Goal: Transaction & Acquisition: Book appointment/travel/reservation

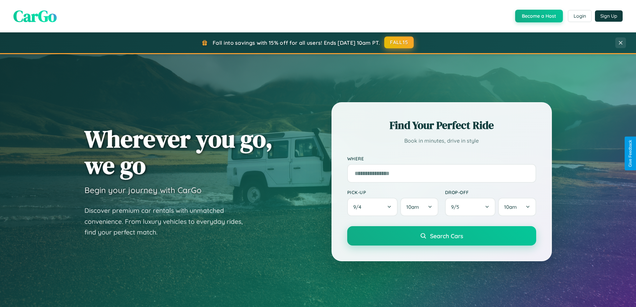
click at [399, 42] on button "FALL15" at bounding box center [398, 42] width 29 height 12
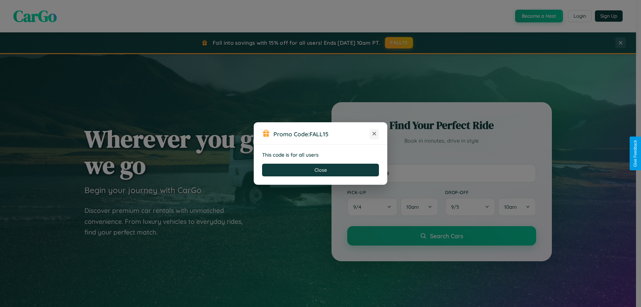
click at [374, 134] on icon at bounding box center [374, 133] width 7 height 7
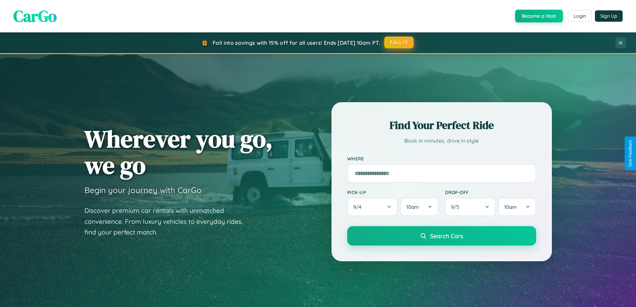
click at [399, 42] on button "FALL15" at bounding box center [398, 42] width 29 height 12
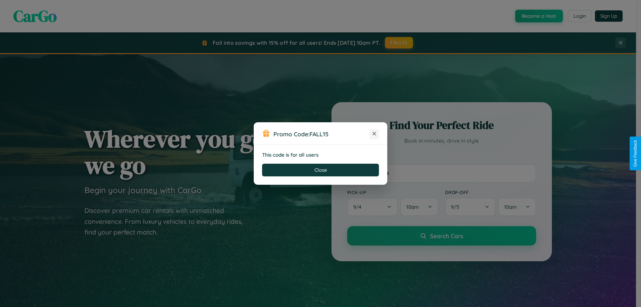
click at [374, 134] on icon at bounding box center [374, 133] width 7 height 7
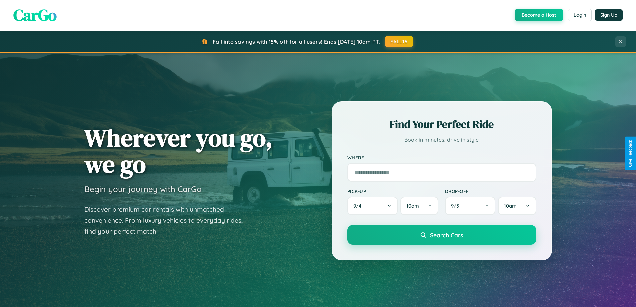
scroll to position [1073, 0]
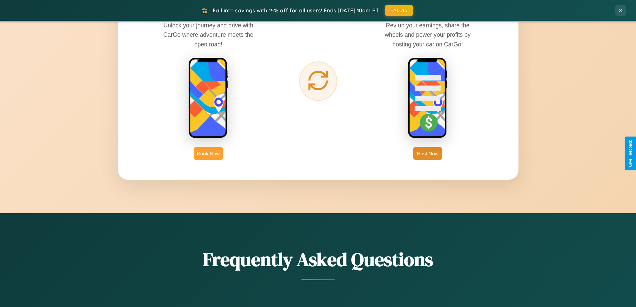
click at [208, 153] on button "Book Now" at bounding box center [208, 153] width 29 height 12
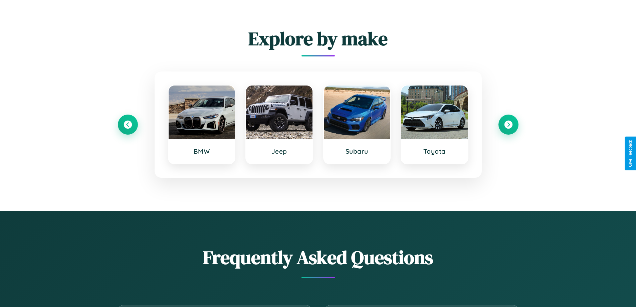
scroll to position [1174, 0]
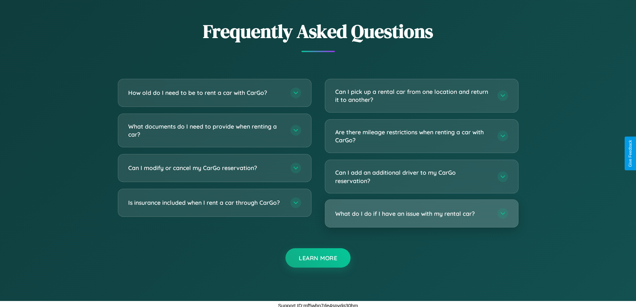
click at [421, 213] on h3 "What do I do if I have an issue with my rental car?" at bounding box center [413, 213] width 156 height 8
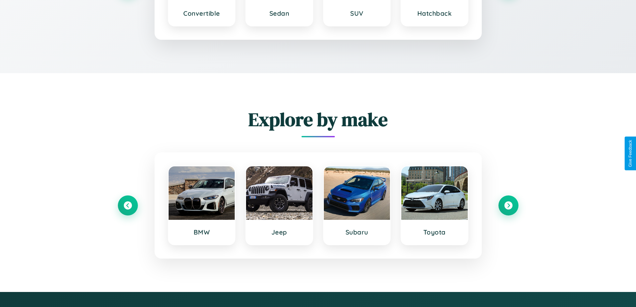
scroll to position [1084, 0]
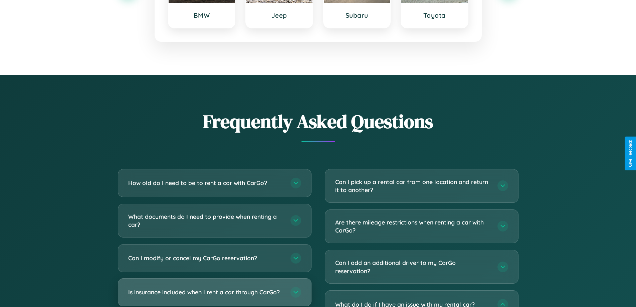
click at [214, 292] on h3 "Is insurance included when I rent a car through CarGo?" at bounding box center [206, 292] width 156 height 8
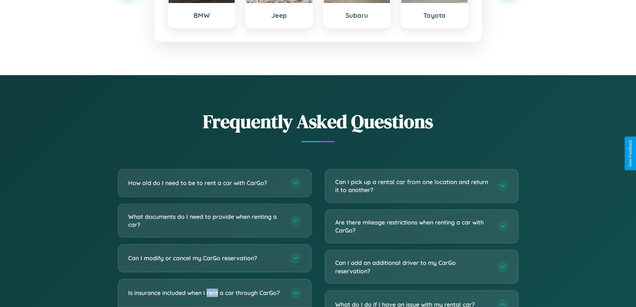
scroll to position [0, 0]
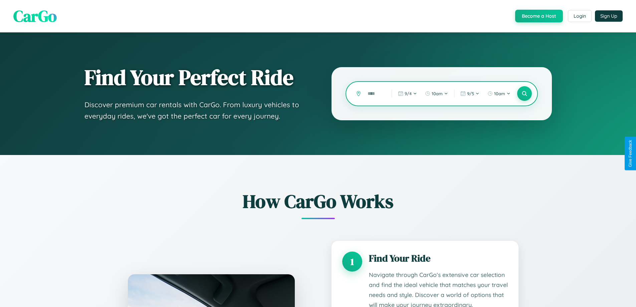
click at [375, 93] on input "text" at bounding box center [374, 94] width 21 height 12
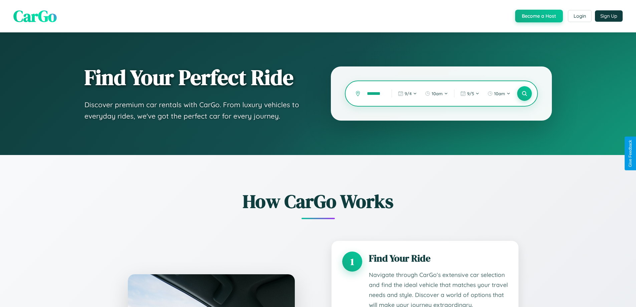
scroll to position [0, 4]
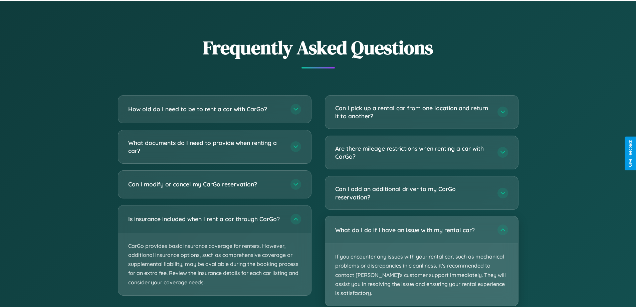
scroll to position [0, 0]
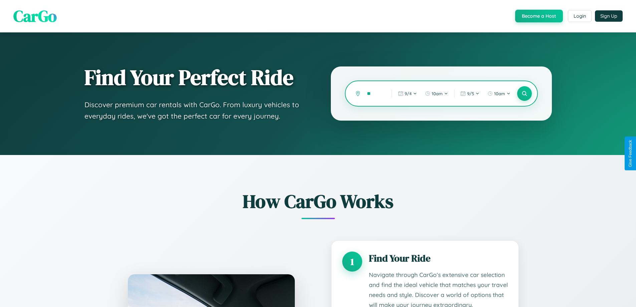
type input "*"
type input "*****"
click at [524, 93] on icon at bounding box center [524, 93] width 6 height 6
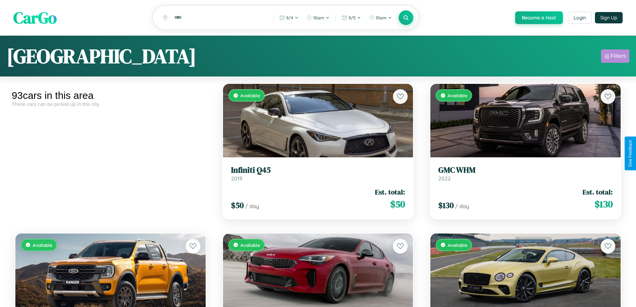
click at [615, 57] on div "Filters" at bounding box center [618, 56] width 15 height 7
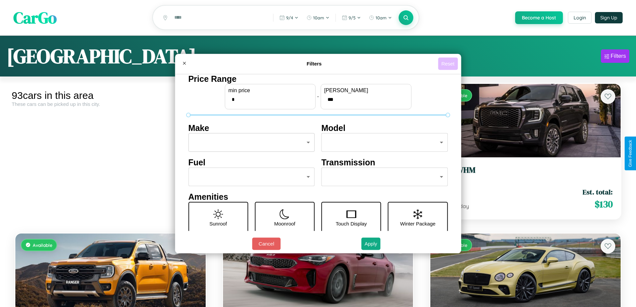
click at [449, 63] on button "Reset" at bounding box center [448, 63] width 20 height 12
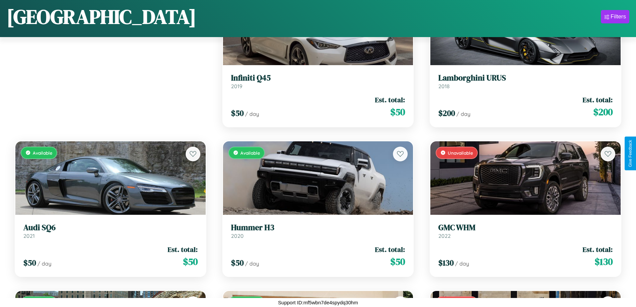
scroll to position [94, 0]
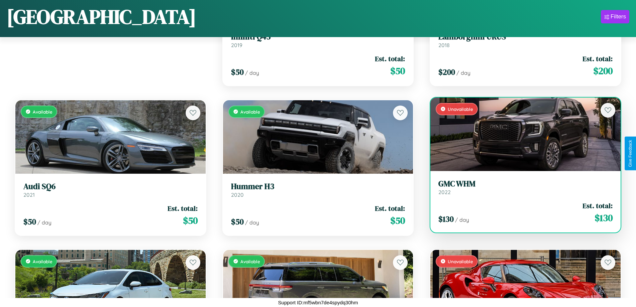
click at [521, 187] on h3 "GMC WHM" at bounding box center [525, 184] width 174 height 10
